Goal: Task Accomplishment & Management: Manage account settings

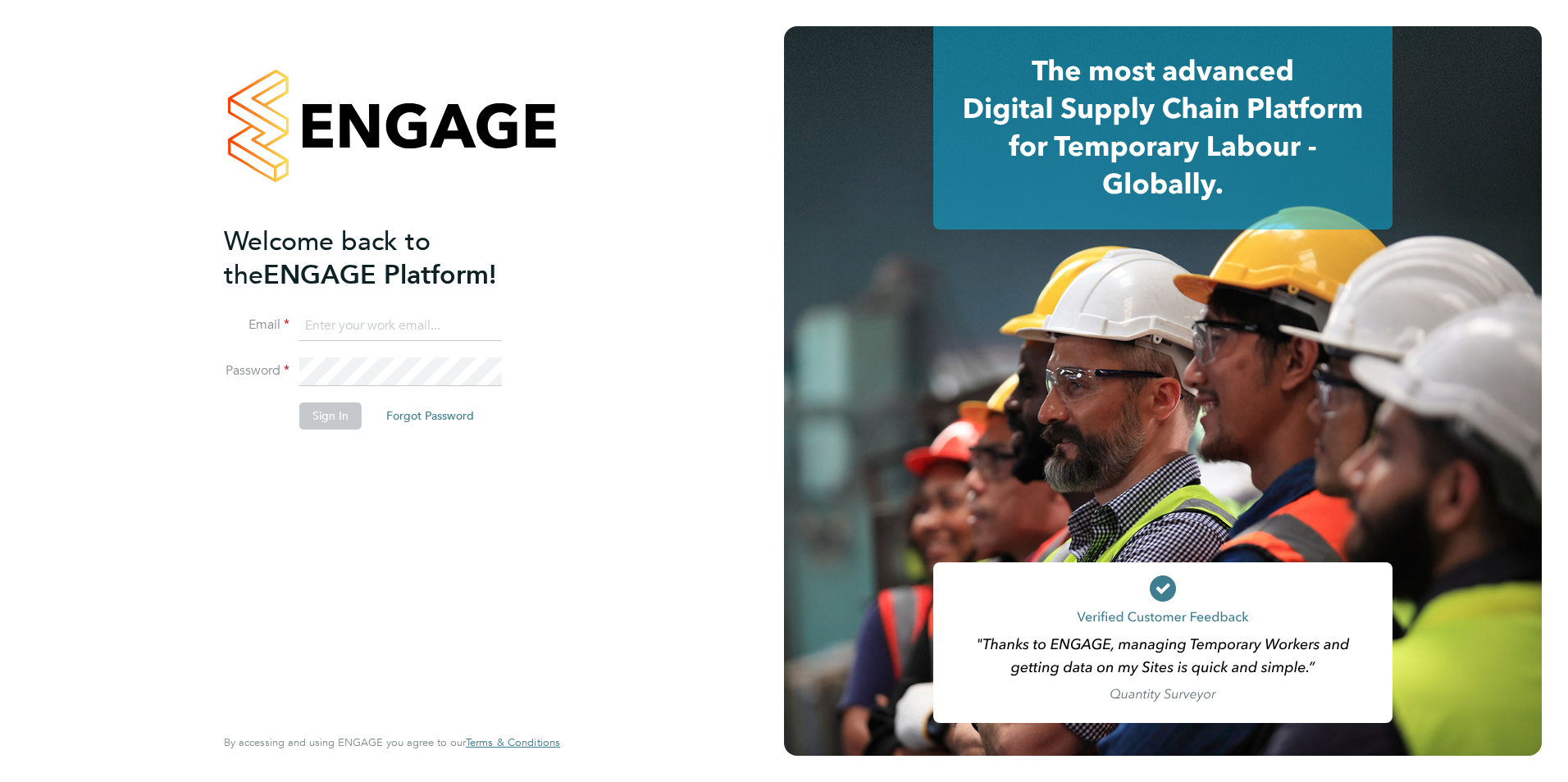
type input "[PERSON_NAME][EMAIL_ADDRESS][PERSON_NAME][DOMAIN_NAME]"
click at [335, 410] on button "Sign In" at bounding box center [330, 416] width 62 height 26
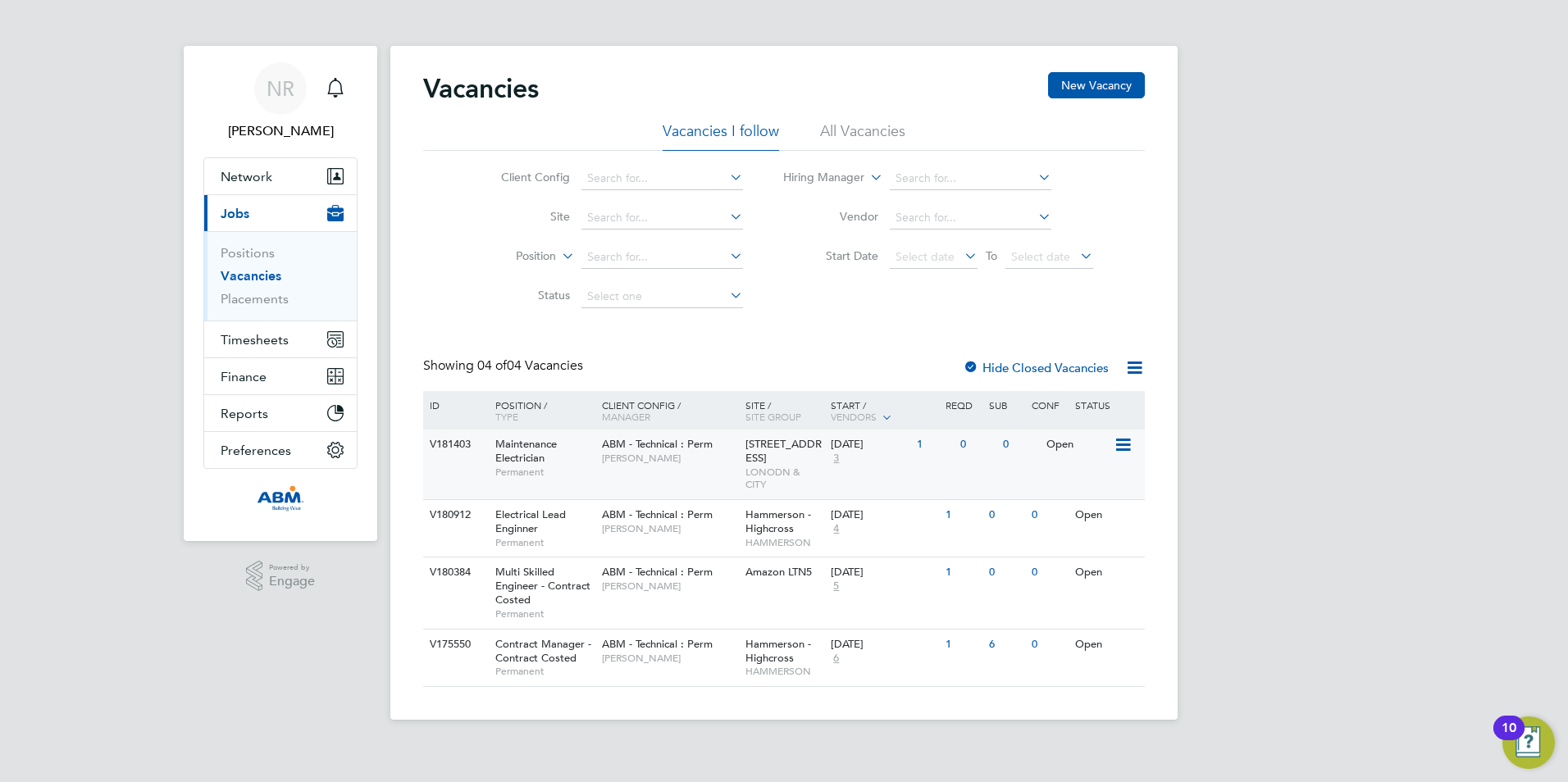
click at [775, 466] on span "LONODN & CITY" at bounding box center [785, 478] width 78 height 25
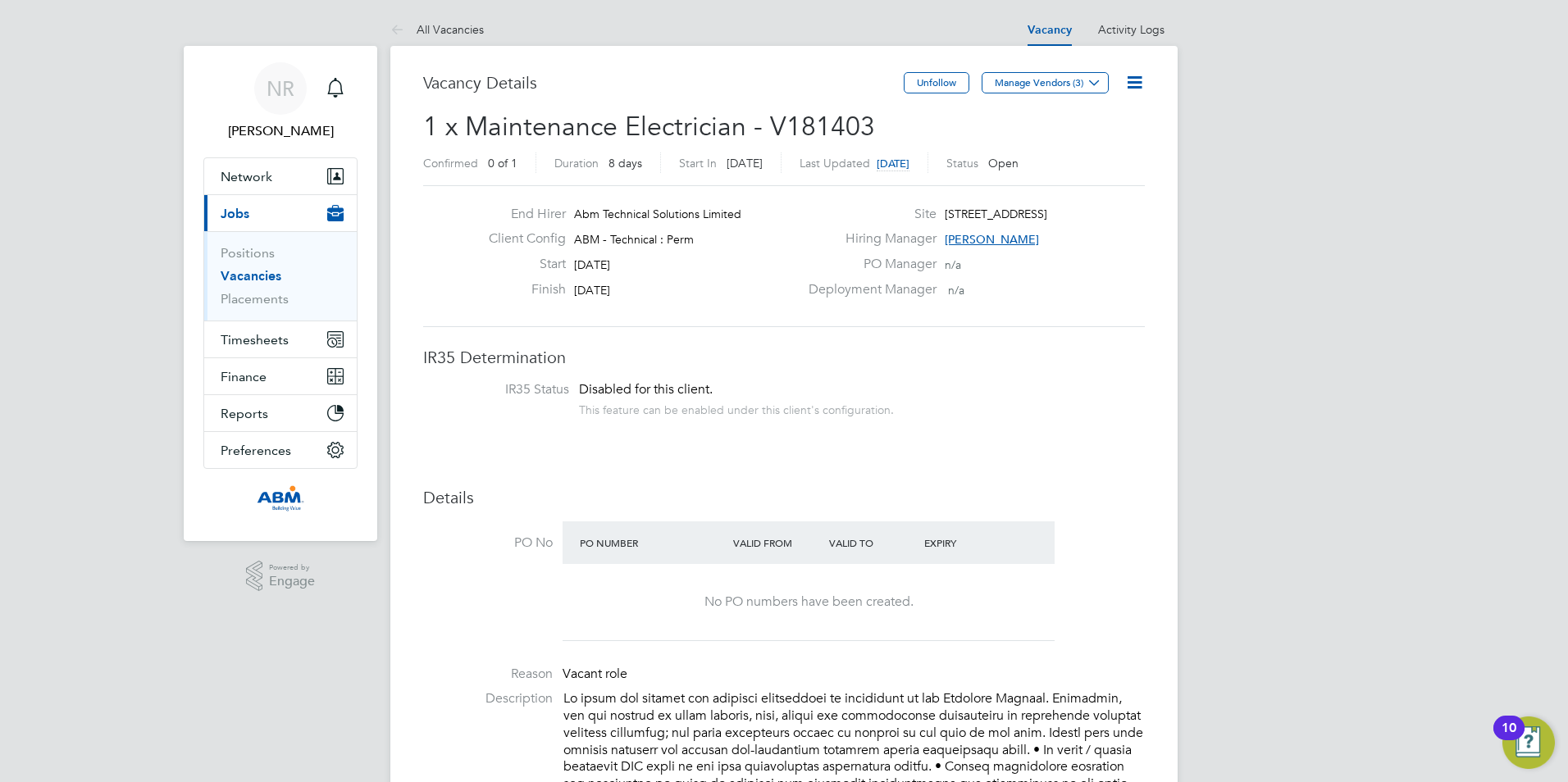
click at [1132, 86] on icon at bounding box center [1134, 82] width 20 height 20
click at [1119, 145] on li "Update Status" at bounding box center [1094, 144] width 95 height 23
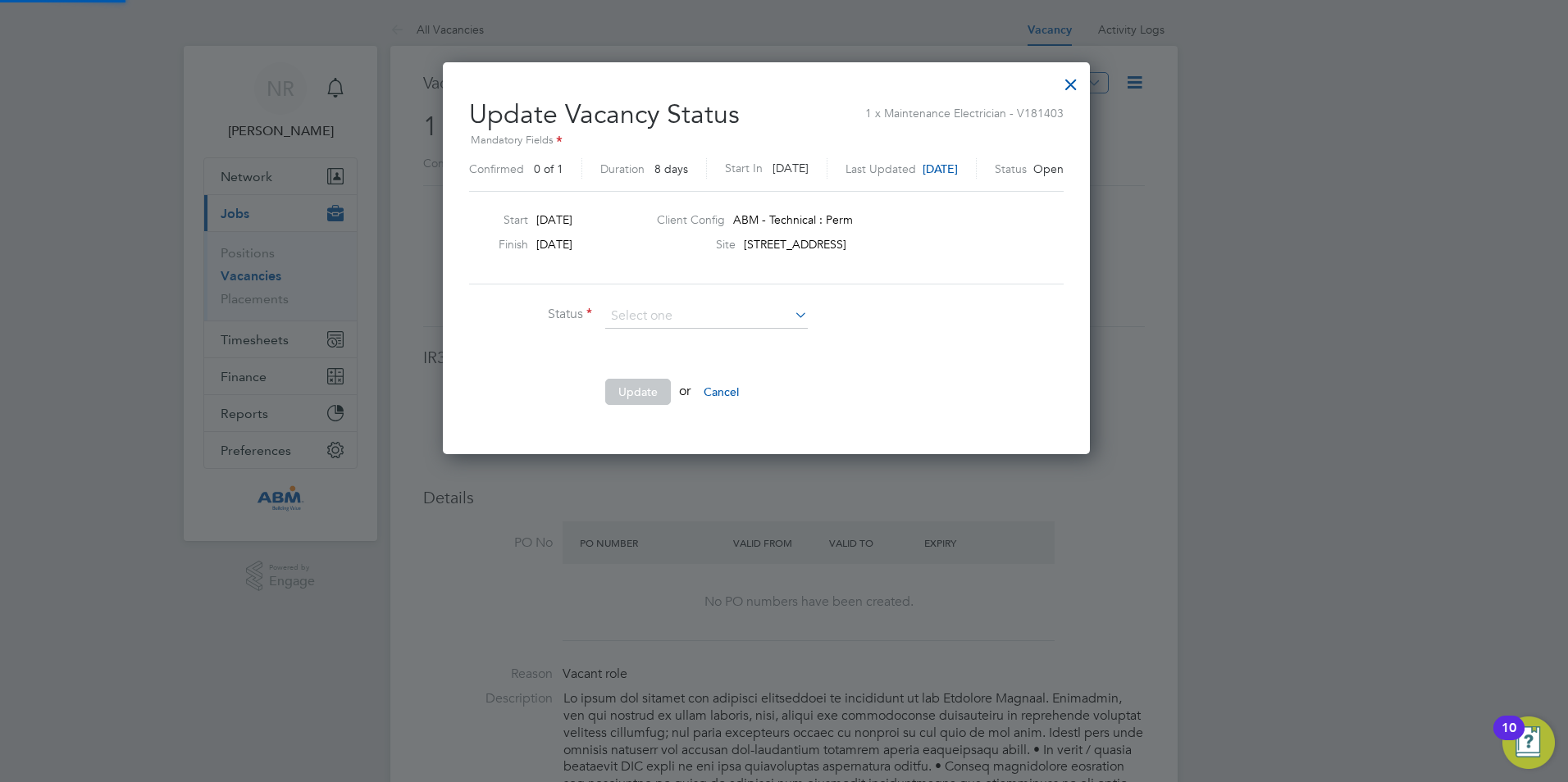
scroll to position [391, 682]
click at [682, 360] on li "Closed" at bounding box center [706, 359] width 204 height 21
type input "Closed"
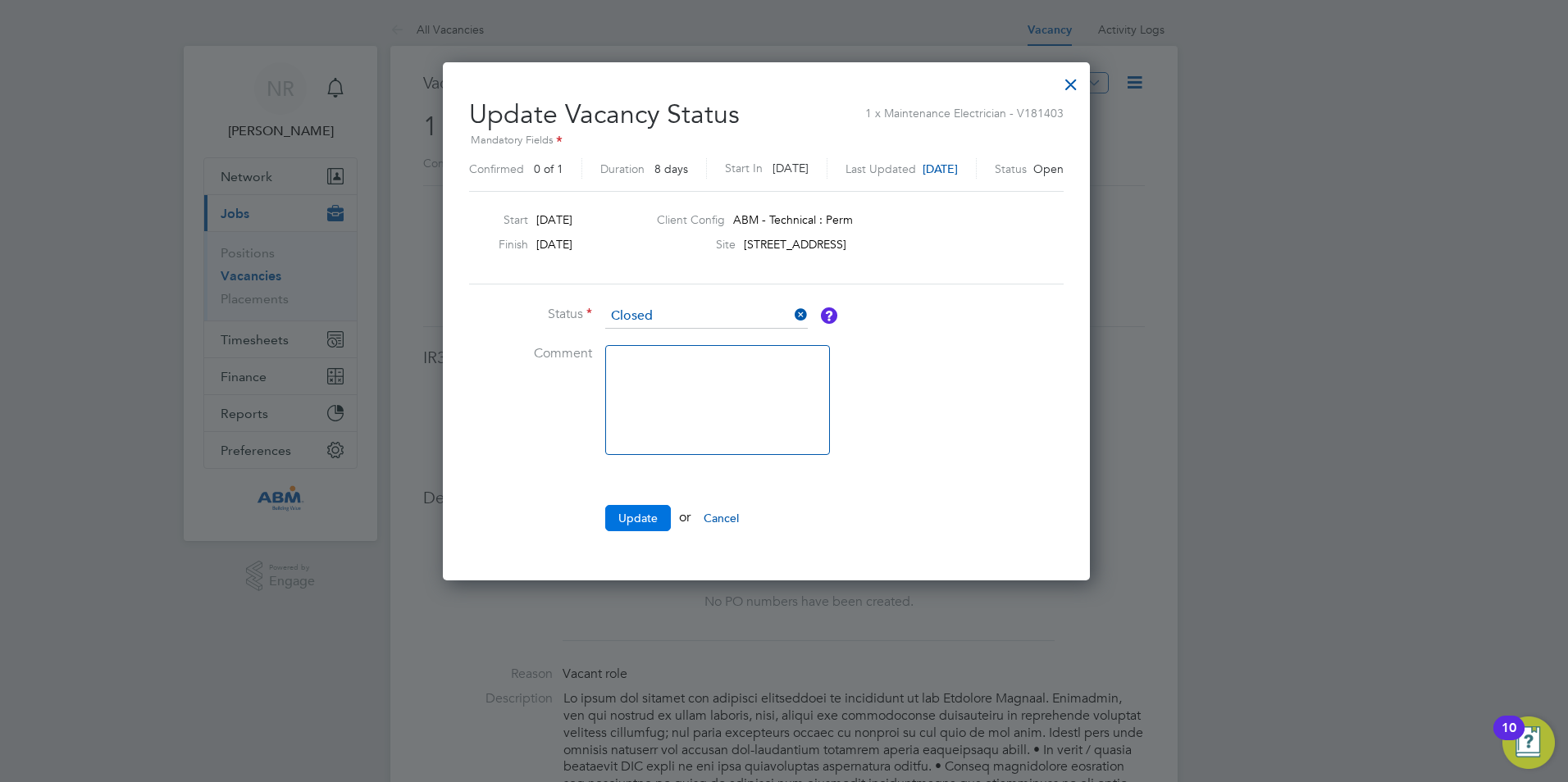
click at [651, 522] on button "Update" at bounding box center [638, 518] width 66 height 26
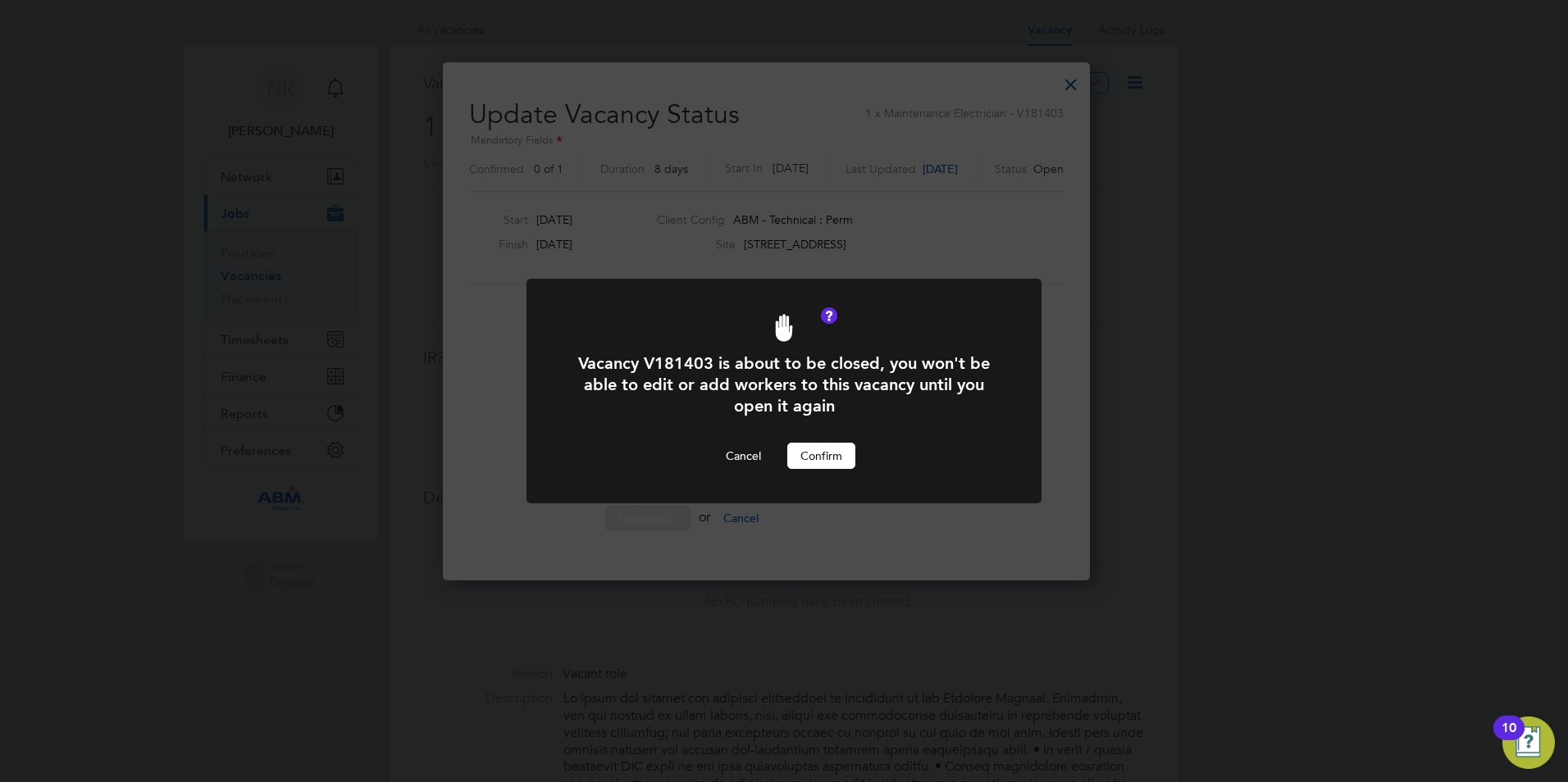
click at [839, 456] on button "Confirm" at bounding box center [821, 456] width 68 height 26
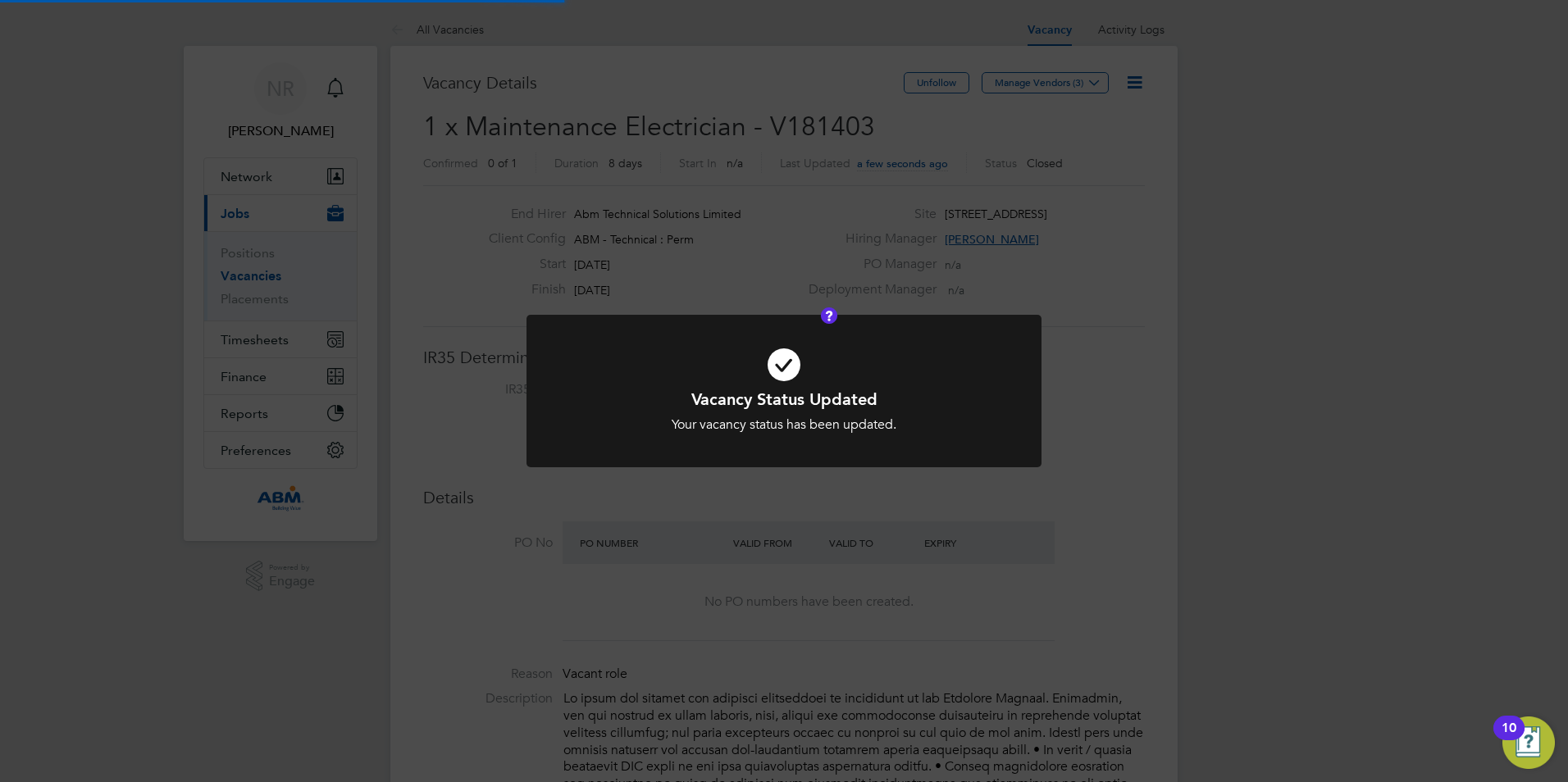
scroll to position [48, 115]
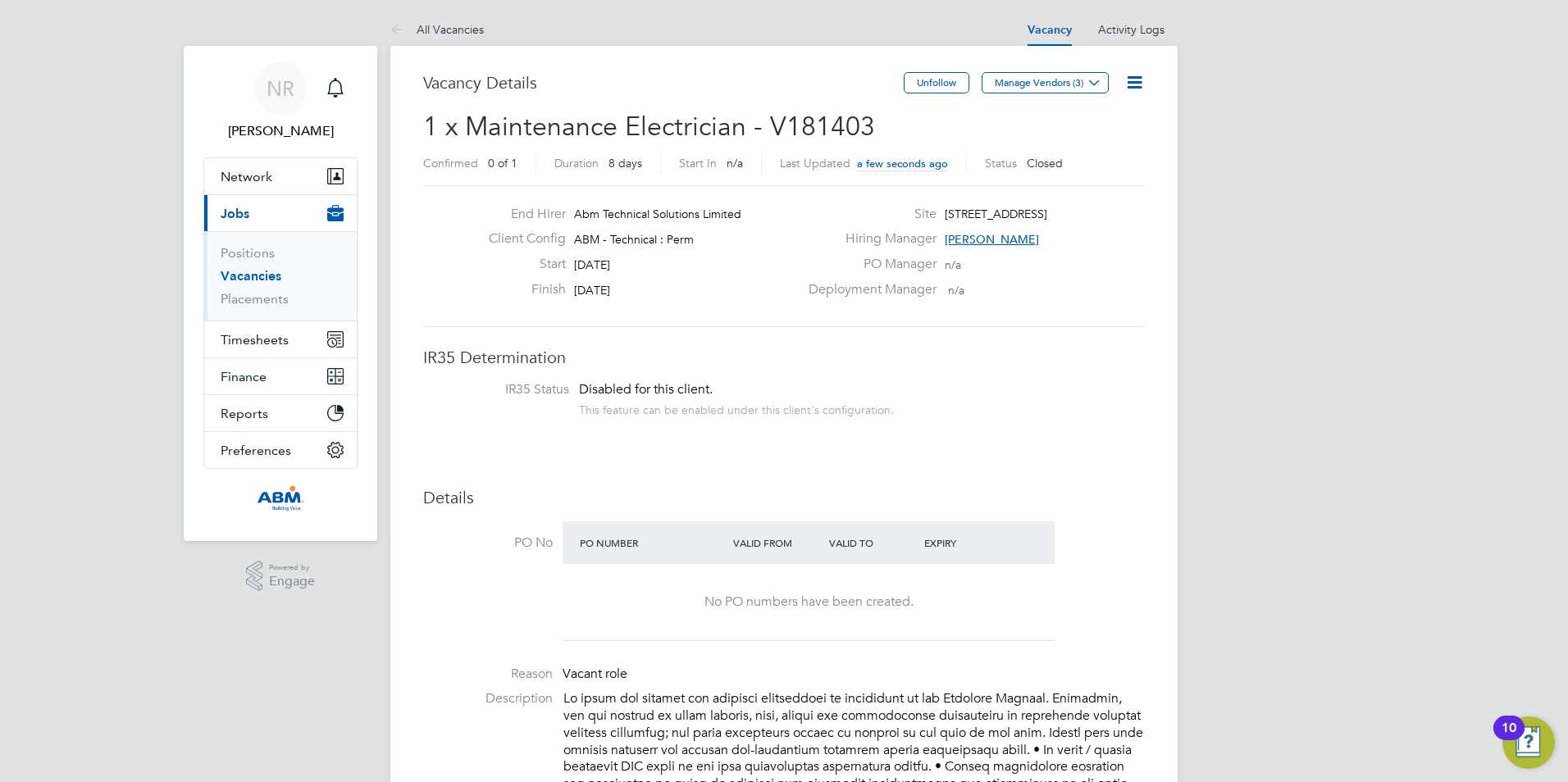
click at [264, 275] on link "Vacancies" at bounding box center [250, 275] width 60 height 16
